Goal: Task Accomplishment & Management: Complete application form

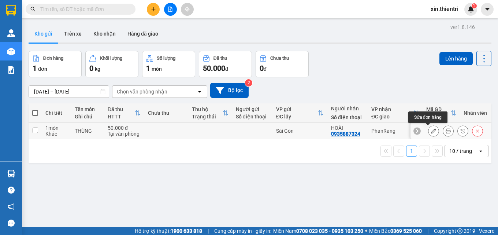
click at [431, 132] on icon at bounding box center [433, 130] width 5 height 5
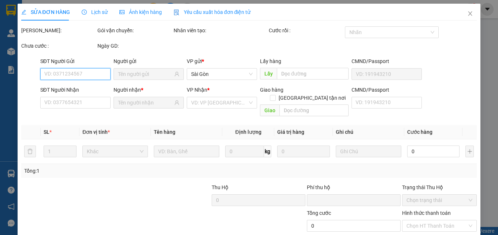
type input "0935887324"
type input "0"
type input "50.000"
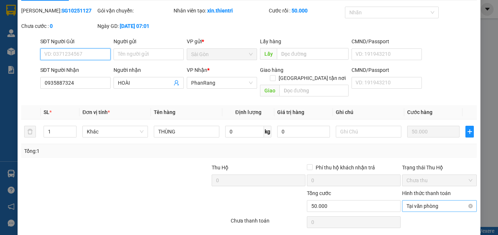
scroll to position [38, 0]
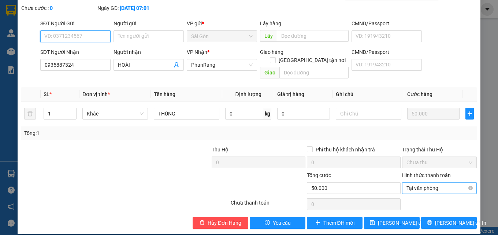
click at [422, 184] on span "Tại văn phòng" at bounding box center [440, 187] width 66 height 11
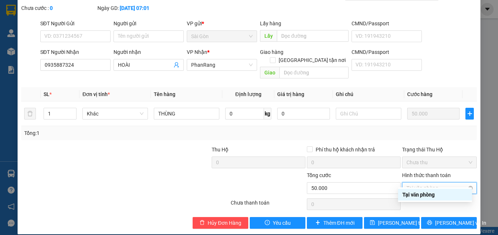
click at [460, 182] on span "Tại văn phòng" at bounding box center [440, 187] width 66 height 11
type input "50.000"
drag, startPoint x: 431, startPoint y: 108, endPoint x: 76, endPoint y: 142, distance: 356.6
click at [76, 145] on div at bounding box center [68, 158] width 95 height 26
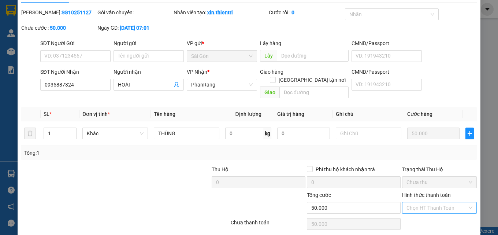
scroll to position [0, 0]
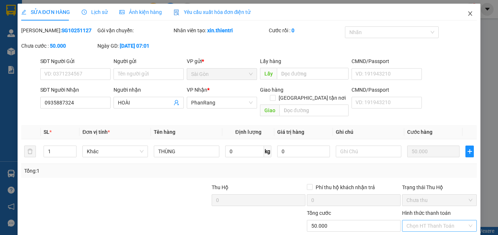
click at [467, 13] on icon "close" at bounding box center [470, 14] width 6 height 6
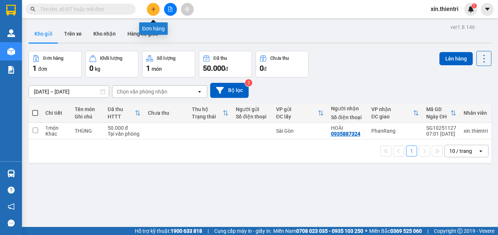
click at [151, 10] on icon "plus" at bounding box center [153, 9] width 5 height 5
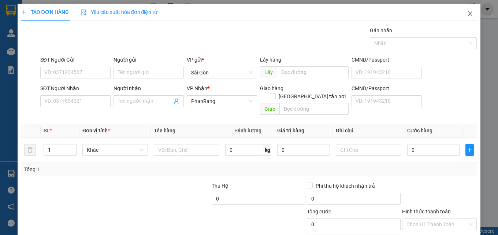
click at [468, 13] on icon "close" at bounding box center [470, 14] width 6 height 6
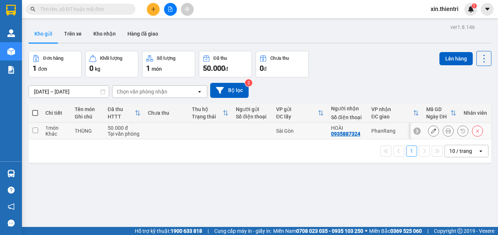
click at [351, 133] on div "0935887324" at bounding box center [345, 134] width 29 height 6
click at [358, 133] on div "0935887324" at bounding box center [345, 134] width 29 height 6
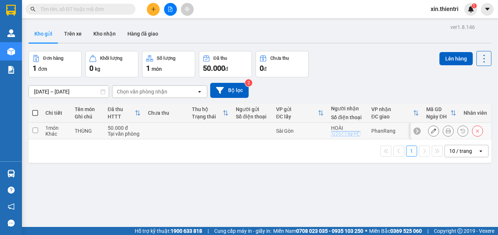
copy div "0935887324"
click at [152, 10] on icon "plus" at bounding box center [153, 9] width 5 height 5
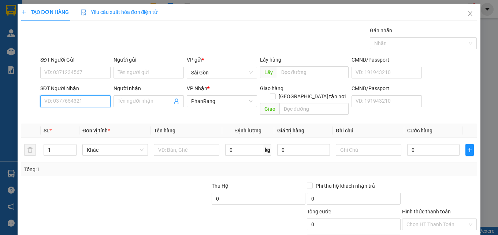
click at [82, 100] on input "SĐT Người Nhận" at bounding box center [75, 101] width 70 height 12
paste input "0935887324"
type input "0935887324"
click at [82, 114] on div "0935887324 - HOÀI" at bounding box center [74, 116] width 61 height 8
type input "HOÀI"
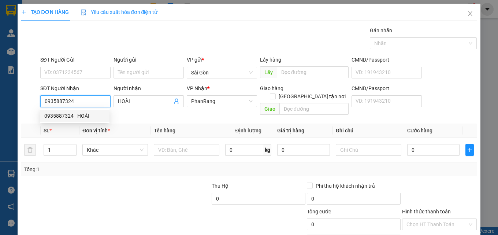
type input "50.000"
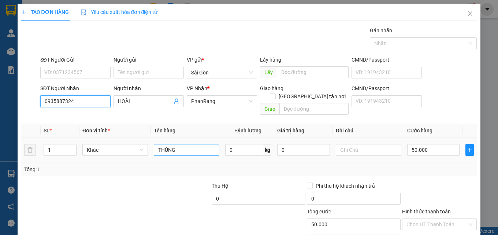
type input "0935887324"
click at [189, 144] on input "THÙNG" at bounding box center [187, 150] width 66 height 12
type input "THÙNG xốp"
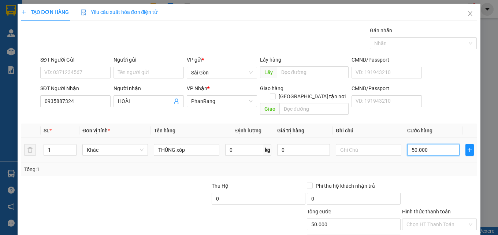
click at [427, 144] on input "50.000" at bounding box center [433, 150] width 53 height 12
type input "3"
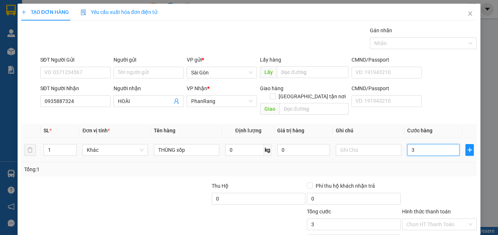
type input "30"
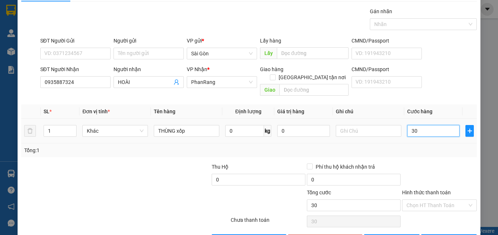
scroll to position [36, 0]
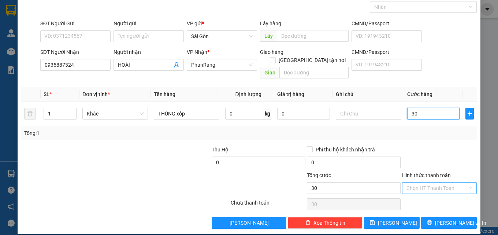
type input "30"
type input "30.000"
click at [432, 182] on input "Hình thức thanh toán" at bounding box center [437, 187] width 61 height 11
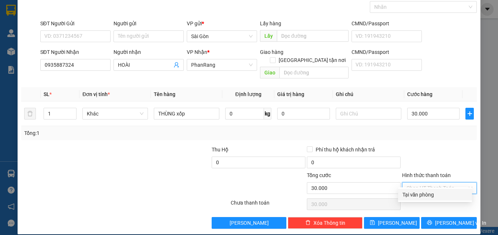
click at [427, 195] on div "Tại văn phòng" at bounding box center [435, 194] width 65 height 8
type input "0"
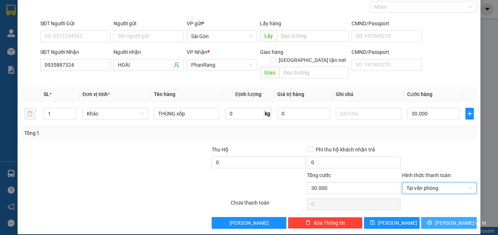
click at [437, 217] on button "[PERSON_NAME] và In" at bounding box center [449, 223] width 56 height 12
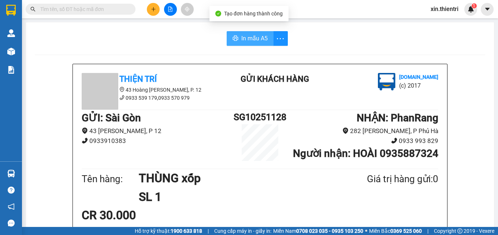
click at [245, 38] on span "In mẫu A5" at bounding box center [254, 38] width 26 height 9
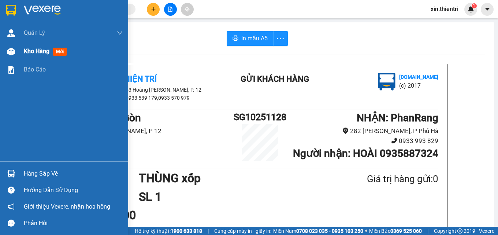
click at [16, 48] on div at bounding box center [11, 51] width 13 height 13
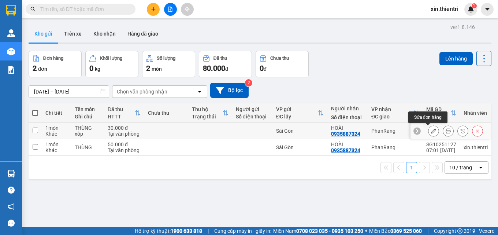
click at [431, 132] on icon at bounding box center [433, 130] width 5 height 5
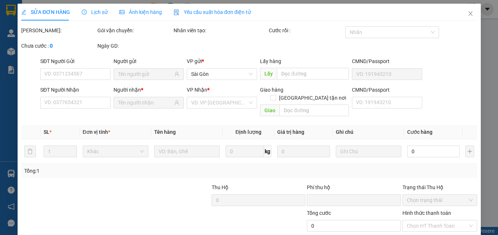
type input "0935887324"
type input "0"
type input "30.000"
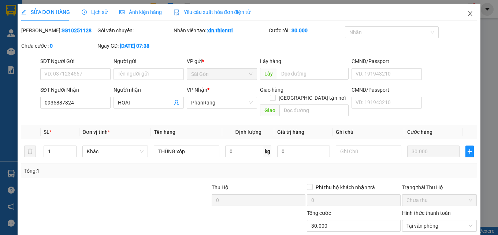
click at [468, 16] on span "Close" at bounding box center [470, 14] width 21 height 21
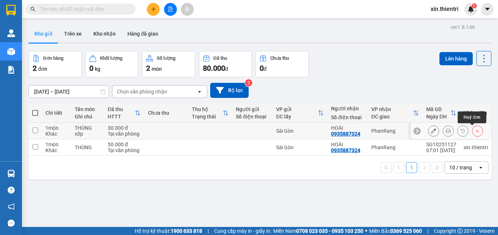
click at [475, 130] on icon at bounding box center [477, 130] width 5 height 5
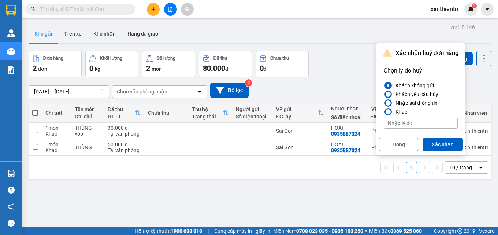
click at [465, 130] on div "Xác nhận huỷ đơn hàng Chọn lý do huỷ Khách không gửi Khách yêu cầu hủy Nhập sai…" at bounding box center [421, 99] width 89 height 112
click at [391, 95] on div at bounding box center [388, 93] width 7 height 7
click at [384, 94] on input "Khách yêu cầu hủy" at bounding box center [384, 94] width 0 height 0
click at [444, 146] on button "Xác nhận" at bounding box center [443, 144] width 40 height 13
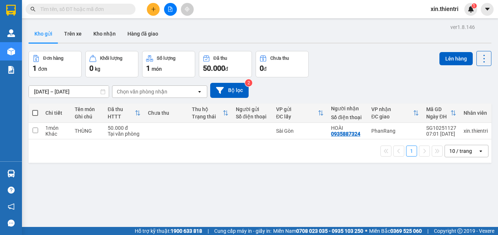
click at [153, 8] on icon "plus" at bounding box center [153, 9] width 5 height 5
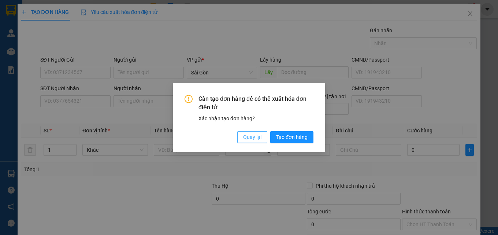
click at [255, 134] on span "Quay lại" at bounding box center [252, 137] width 18 height 8
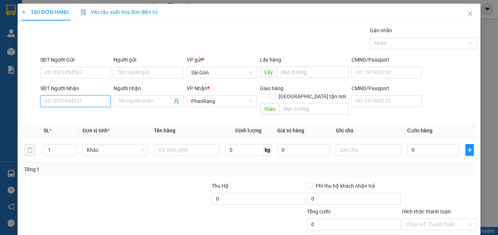
click at [92, 101] on input "SĐT Người Nhận" at bounding box center [75, 101] width 70 height 12
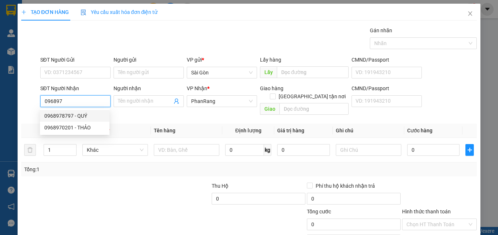
click at [70, 114] on div "0968978797 - QUÝ" at bounding box center [74, 116] width 61 height 8
type input "0968978797"
type input "QUÝ"
type input "50.000"
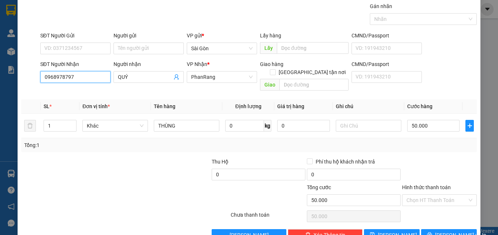
scroll to position [36, 0]
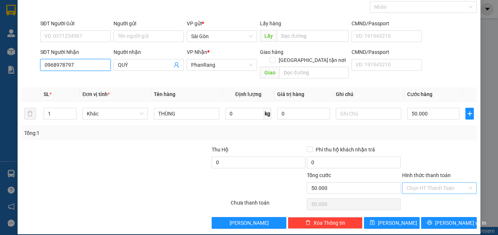
type input "0968978797"
click at [437, 183] on input "Hình thức thanh toán" at bounding box center [437, 187] width 61 height 11
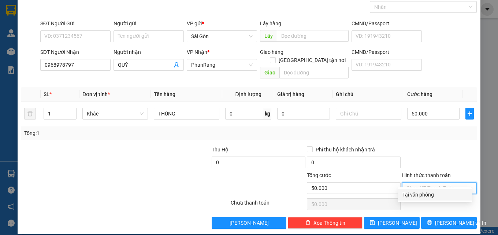
click at [428, 197] on div "Tại văn phòng" at bounding box center [435, 194] width 65 height 8
type input "0"
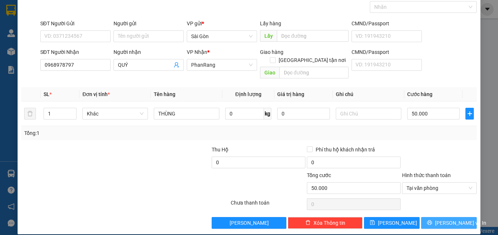
click at [444, 219] on span "[PERSON_NAME] và In" at bounding box center [460, 223] width 51 height 8
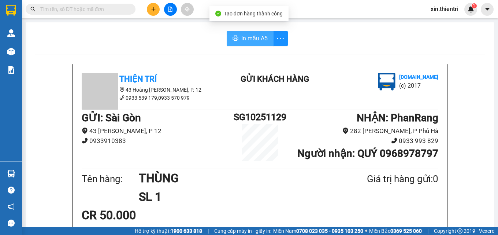
click at [262, 36] on span "In mẫu A5" at bounding box center [254, 38] width 26 height 9
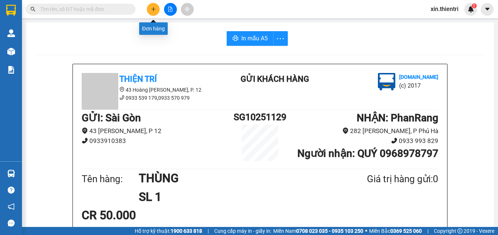
click at [152, 10] on icon "plus" at bounding box center [153, 9] width 5 height 5
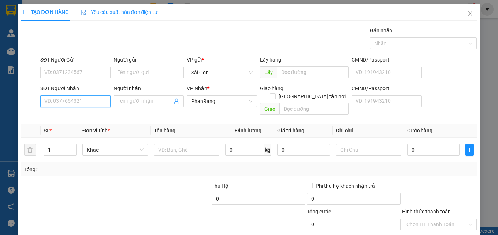
click at [84, 102] on input "SĐT Người Nhận" at bounding box center [75, 101] width 70 height 12
click at [74, 103] on input "SĐT Người Nhận" at bounding box center [75, 101] width 70 height 12
click at [85, 118] on div "0329955525 - THU DÂN" at bounding box center [74, 116] width 61 height 8
type input "0329955525"
type input "THU DÂN"
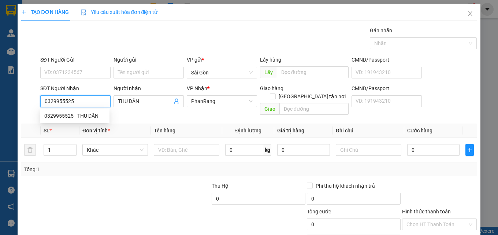
type input "40.000"
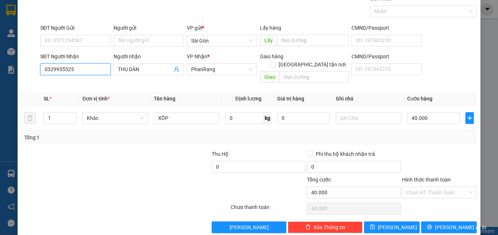
scroll to position [36, 0]
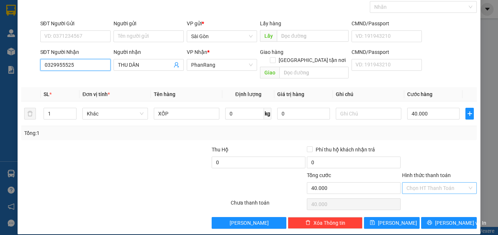
type input "0329955525"
click at [428, 182] on input "Hình thức thanh toán" at bounding box center [437, 187] width 61 height 11
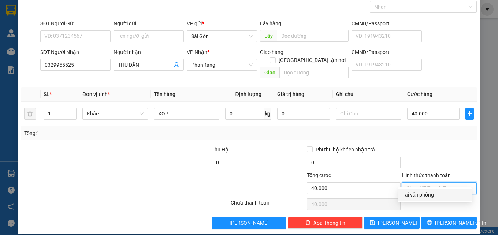
click at [427, 196] on div "Tại văn phòng" at bounding box center [435, 194] width 65 height 8
type input "0"
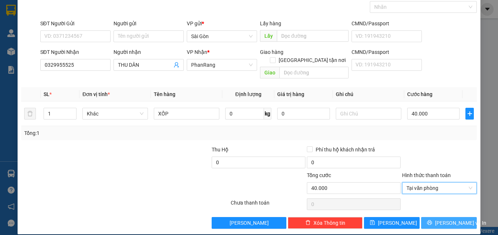
click at [431, 220] on span "printer" at bounding box center [429, 223] width 5 height 6
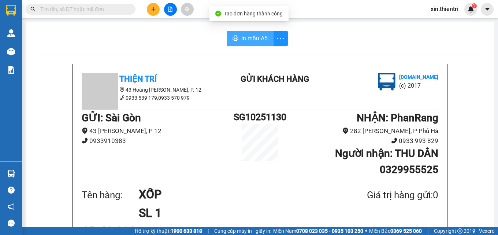
click at [249, 40] on span "In mẫu A5" at bounding box center [254, 38] width 26 height 9
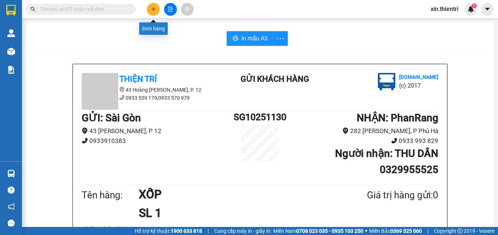
click at [154, 11] on icon "plus" at bounding box center [153, 9] width 5 height 5
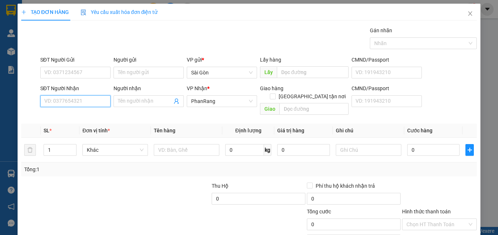
click at [97, 105] on input "SĐT Người Nhận" at bounding box center [75, 101] width 70 height 12
click at [149, 99] on input "Người nhận" at bounding box center [145, 101] width 54 height 8
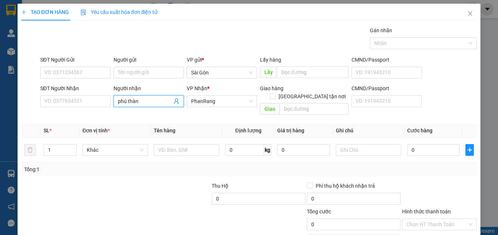
type input "[GEOGRAPHIC_DATA]"
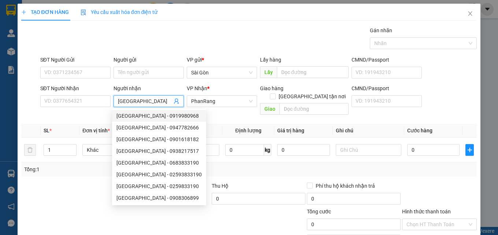
click at [165, 115] on div "[GEOGRAPHIC_DATA] - 0919980968" at bounding box center [158, 116] width 85 height 8
type input "0919980968"
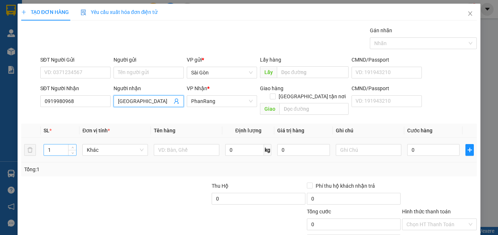
type input "[GEOGRAPHIC_DATA]"
click at [59, 144] on input "1" at bounding box center [60, 149] width 32 height 11
type input "5"
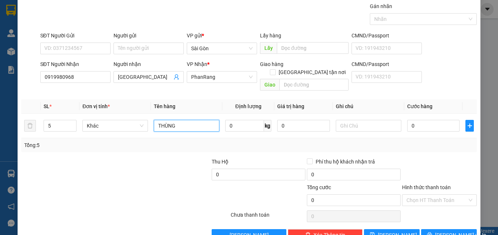
scroll to position [36, 0]
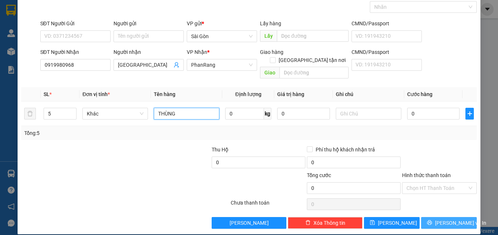
type input "THÙNG"
click at [432, 220] on icon "printer" at bounding box center [429, 222] width 5 height 5
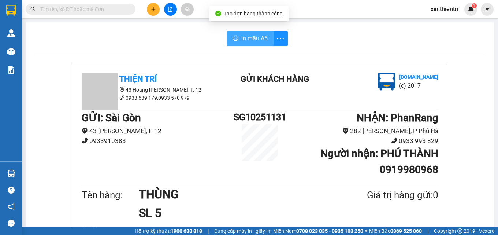
click at [241, 39] on span "In mẫu A5" at bounding box center [254, 38] width 26 height 9
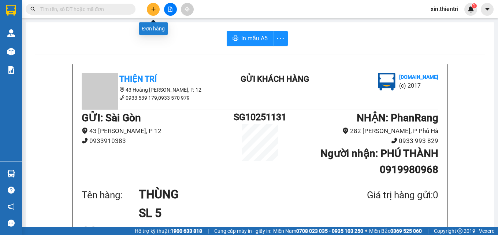
click at [156, 12] on button at bounding box center [153, 9] width 13 height 13
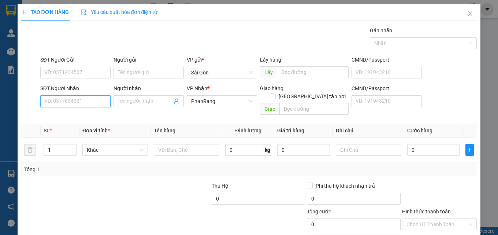
click at [97, 103] on input "SĐT Người Nhận" at bounding box center [75, 101] width 70 height 12
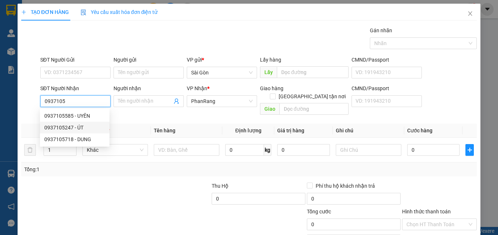
click at [74, 129] on div "0937105247 - ÚT" at bounding box center [74, 127] width 61 height 8
type input "0937105247"
type input "ÚT"
type input "30.000"
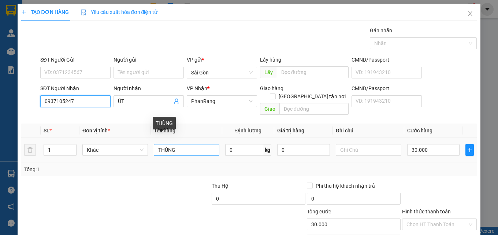
type input "0937105247"
click at [188, 145] on input "THÙNG" at bounding box center [187, 150] width 66 height 12
type input "T"
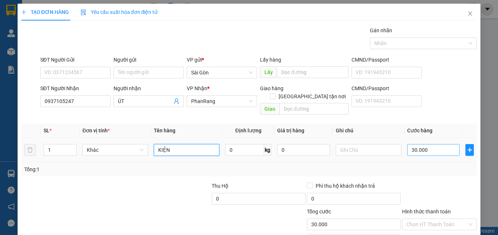
type input "KIỆN"
click at [430, 144] on input "30.000" at bounding box center [433, 150] width 53 height 12
type input "6"
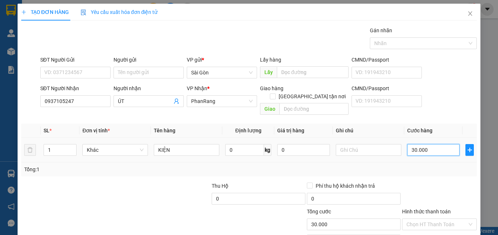
type input "6"
type input "60"
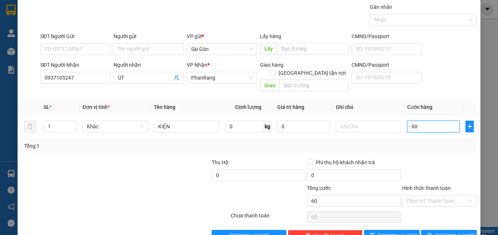
scroll to position [36, 0]
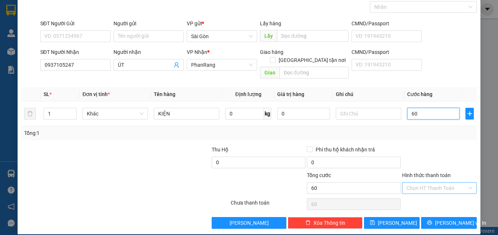
type input "60"
type input "60.000"
click at [436, 182] on input "Hình thức thanh toán" at bounding box center [437, 187] width 61 height 11
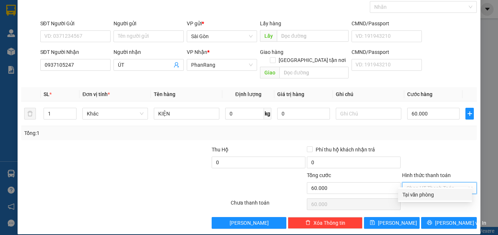
click at [437, 196] on div "Tại văn phòng" at bounding box center [435, 194] width 65 height 8
type input "0"
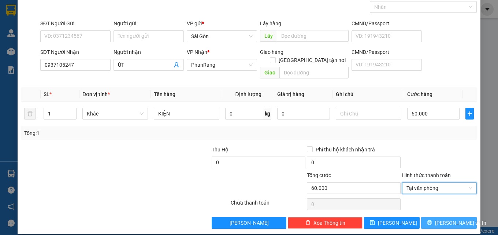
click at [446, 219] on span "[PERSON_NAME] và In" at bounding box center [460, 223] width 51 height 8
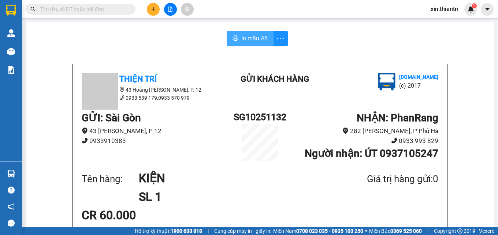
click at [243, 37] on span "In mẫu A5" at bounding box center [254, 38] width 26 height 9
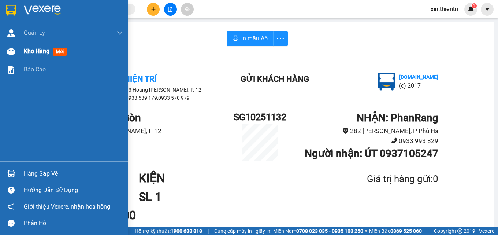
click at [21, 51] on div "Kho hàng mới" at bounding box center [64, 51] width 128 height 18
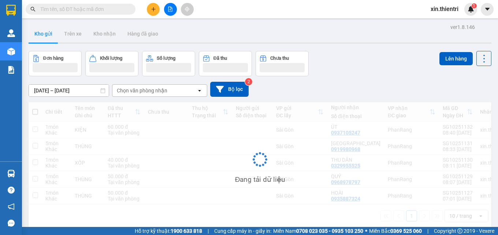
scroll to position [34, 0]
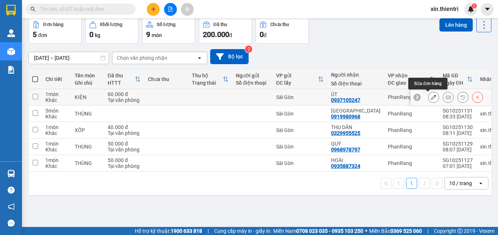
click at [431, 96] on icon at bounding box center [433, 97] width 5 height 5
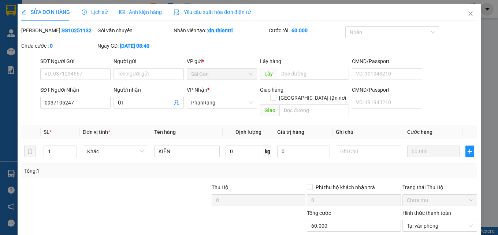
type input "0937105247"
type input "0"
type input "60.000"
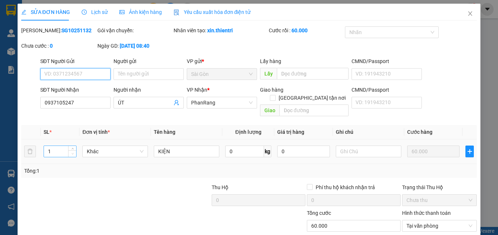
click at [71, 150] on span "Decrease Value" at bounding box center [72, 153] width 8 height 7
click at [58, 146] on input "1" at bounding box center [60, 151] width 32 height 11
type input "2"
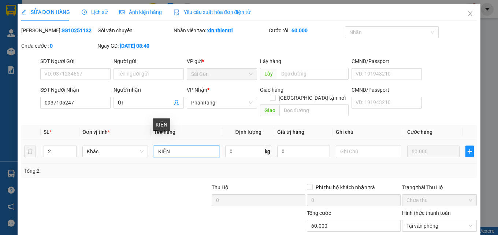
click at [178, 145] on input "KIỆN" at bounding box center [187, 151] width 66 height 12
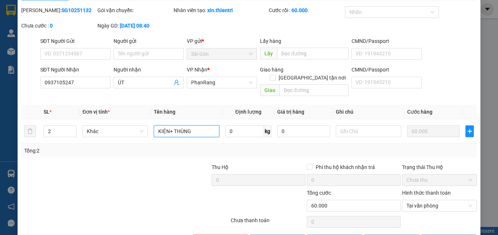
scroll to position [38, 0]
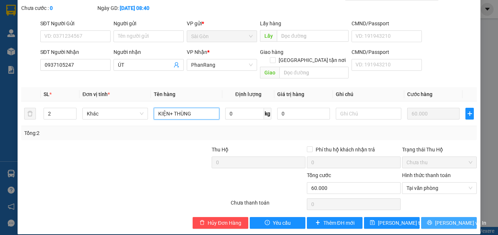
type input "KIỆN+ THÙNG"
click at [440, 219] on span "[PERSON_NAME] và In" at bounding box center [460, 223] width 51 height 8
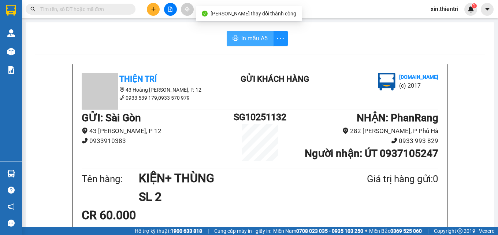
click at [258, 42] on span "In mẫu A5" at bounding box center [254, 38] width 26 height 9
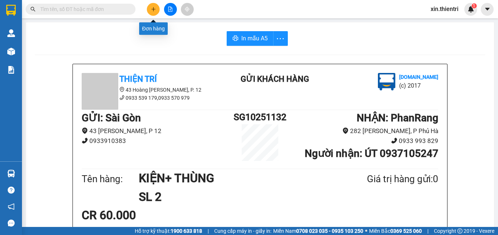
click at [156, 12] on button at bounding box center [153, 9] width 13 height 13
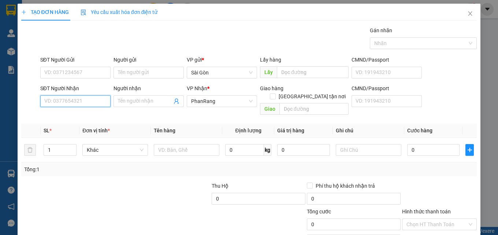
click at [81, 101] on input "SĐT Người Nhận" at bounding box center [75, 101] width 70 height 12
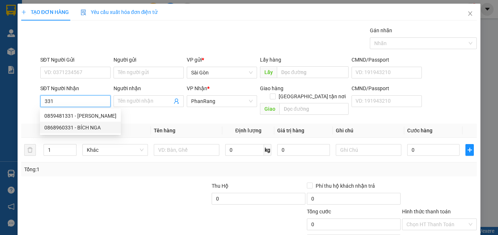
click at [66, 126] on div "0868960331 - BÍCH NGA" at bounding box center [80, 127] width 72 height 8
type input "0868960331"
type input "BÍCH NGA"
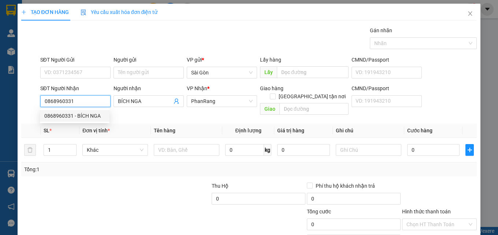
type input "20.000"
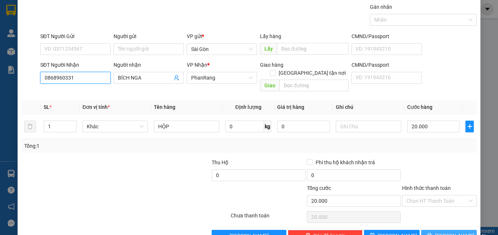
scroll to position [36, 0]
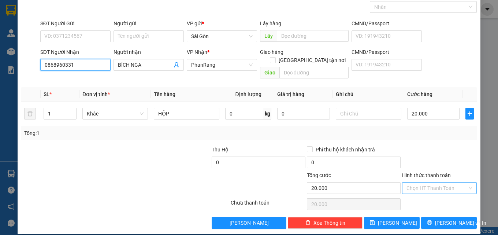
type input "0868960331"
click at [436, 182] on input "Hình thức thanh toán" at bounding box center [437, 187] width 61 height 11
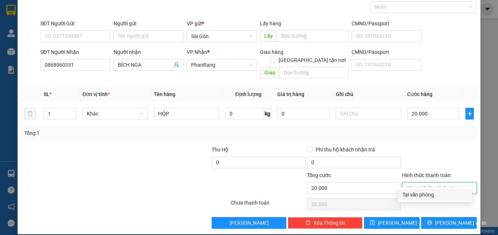
click at [434, 196] on div "Tại văn phòng" at bounding box center [435, 194] width 65 height 8
type input "0"
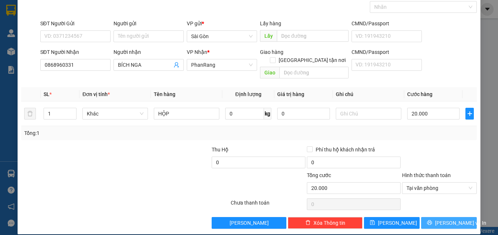
click at [431, 220] on icon "printer" at bounding box center [429, 222] width 5 height 5
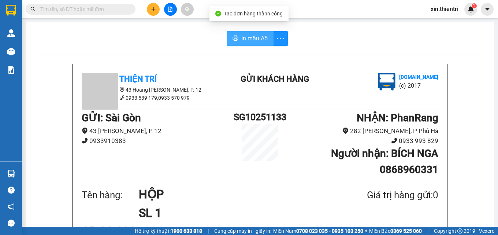
click at [235, 41] on icon "printer" at bounding box center [236, 38] width 6 height 6
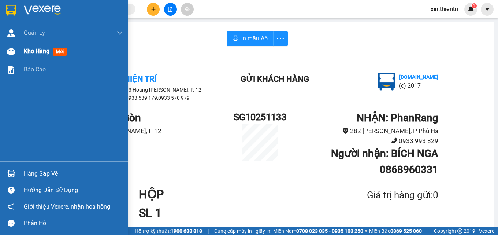
click at [36, 50] on span "Kho hàng" at bounding box center [37, 51] width 26 height 7
